Goal: Task Accomplishment & Management: Manage account settings

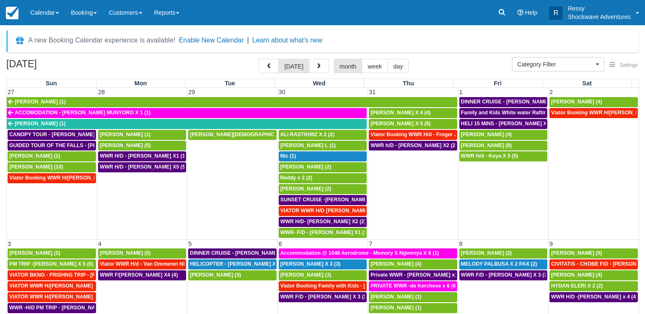
select select
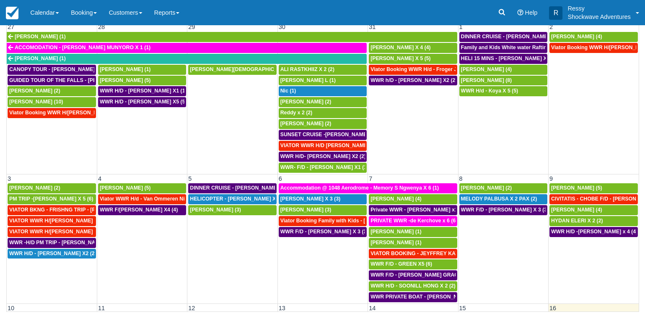
scroll to position [416, 0]
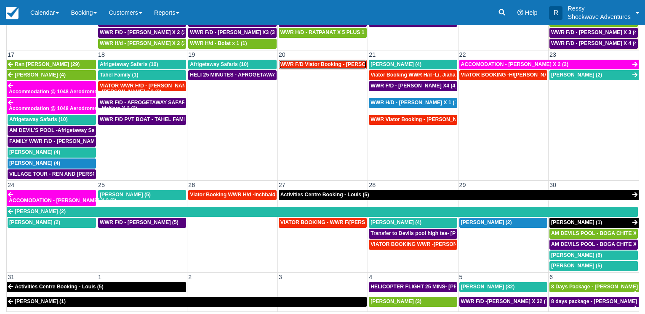
click at [309, 62] on span "WWR F/D Viator Booking - Taal Von Ryan X1 (1)" at bounding box center [342, 64] width 124 height 6
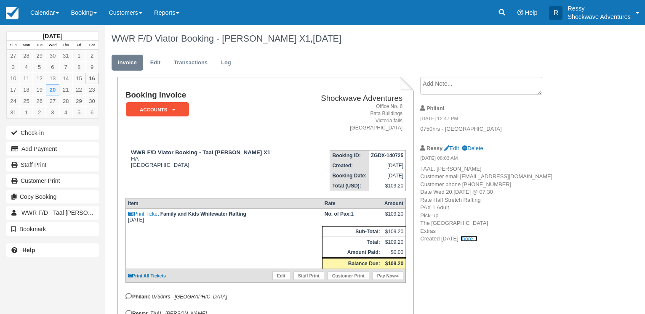
click at [477, 242] on link "more..." at bounding box center [468, 239] width 17 height 6
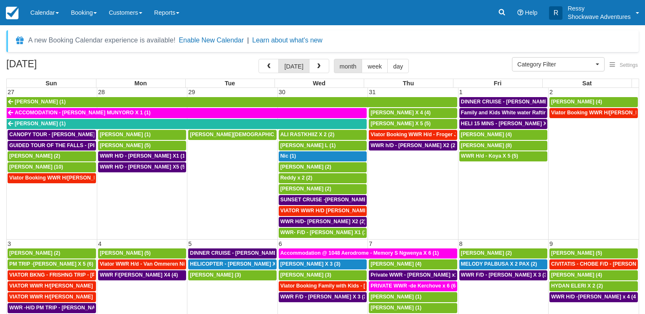
select select
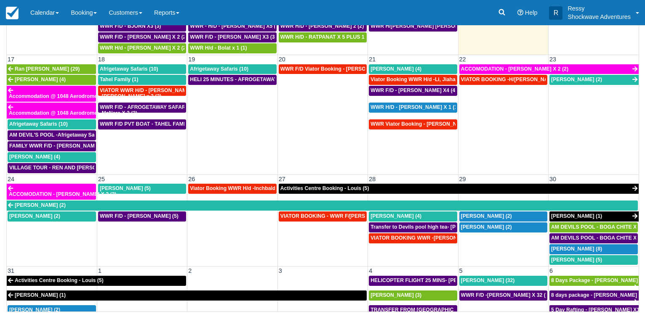
scroll to position [406, 0]
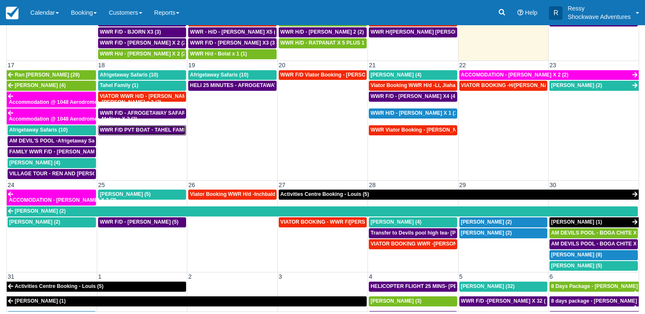
click at [127, 130] on span "WWR F/D PVT BOAT - TAHEL FAMILY x 5 (1)" at bounding box center [154, 130] width 108 height 6
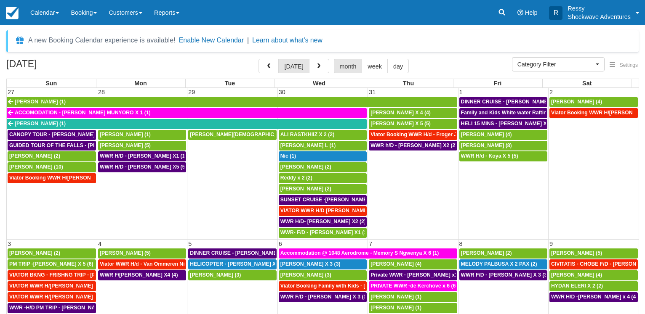
select select
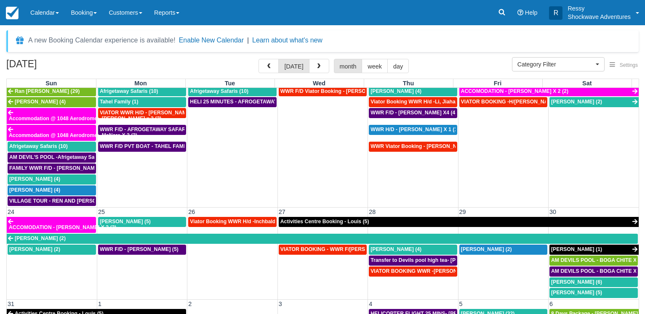
scroll to position [376, 0]
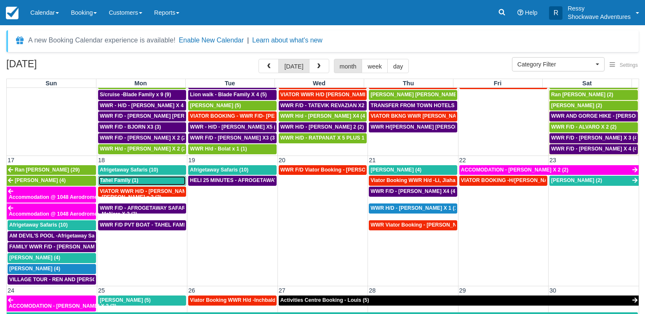
click at [109, 179] on span "Tahel Family (1)" at bounding box center [119, 181] width 39 height 6
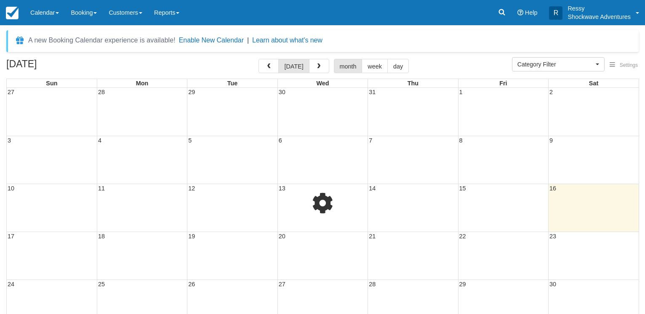
select select
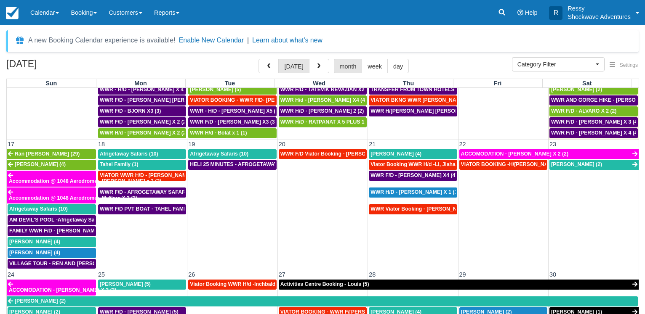
scroll to position [444, 0]
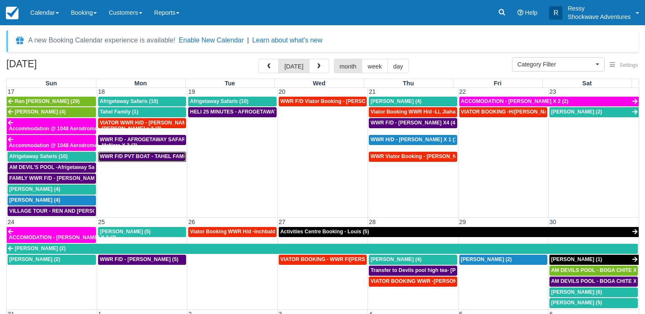
click at [152, 158] on span "WWR F/D PVT BOAT - TAHEL FAMILY x 5 (1)" at bounding box center [154, 157] width 108 height 6
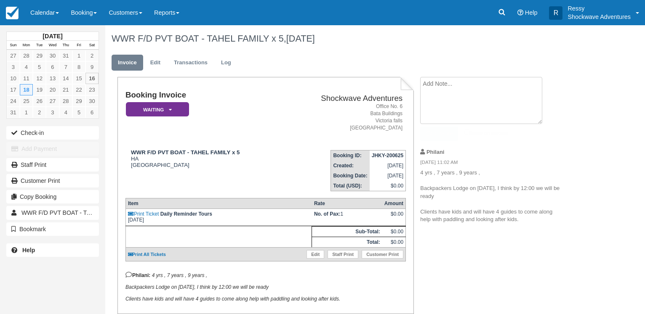
click at [454, 84] on textarea at bounding box center [481, 100] width 122 height 47
type textarea "c"
type textarea "Clients staying at Backpackrs"
click at [428, 131] on icon "button" at bounding box center [429, 134] width 9 height 6
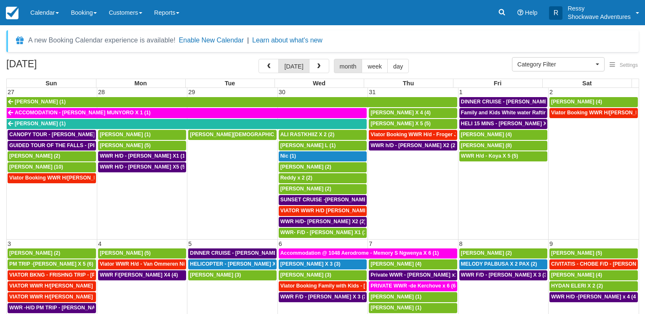
select select
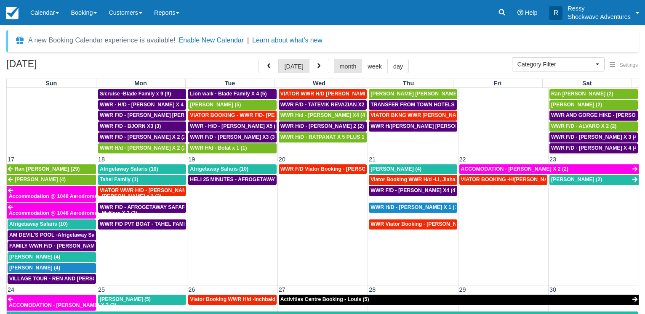
scroll to position [444, 0]
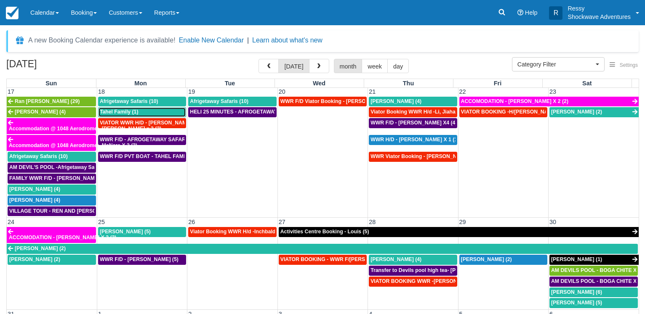
click at [139, 111] on div "Tahel Family (1)" at bounding box center [142, 112] width 85 height 7
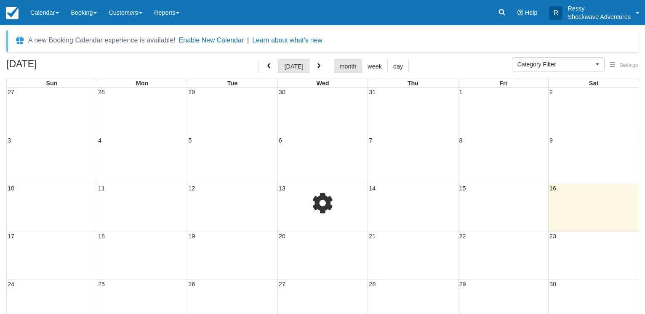
select select
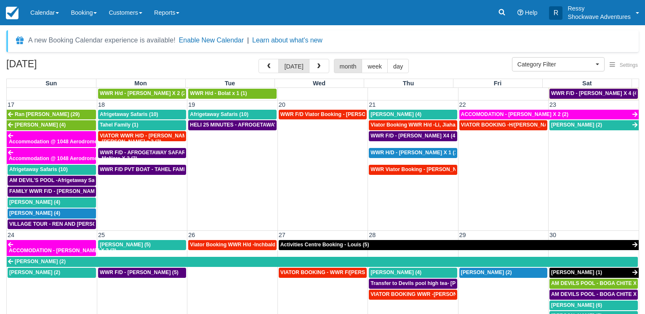
scroll to position [444, 0]
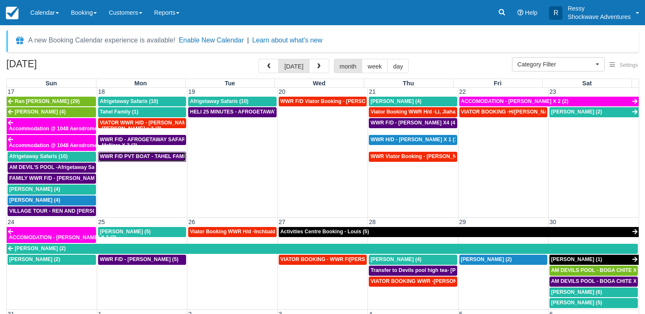
click at [123, 157] on span "WWR F/D PVT BOAT - TAHEL FAMILY x 5 (1)" at bounding box center [154, 157] width 108 height 6
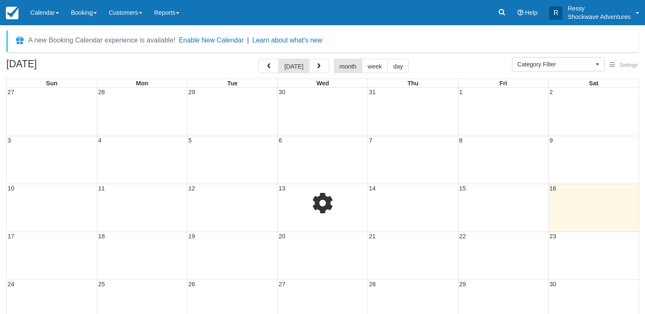
select select
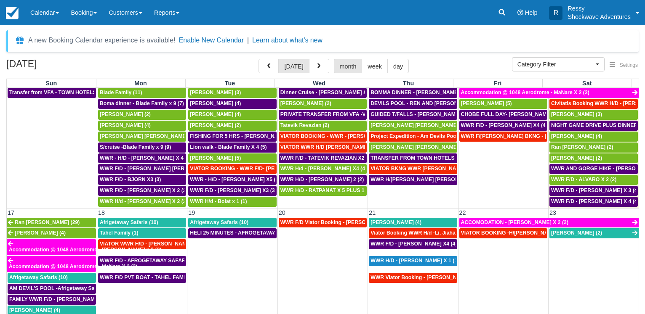
scroll to position [364, 0]
